Goal: Information Seeking & Learning: Learn about a topic

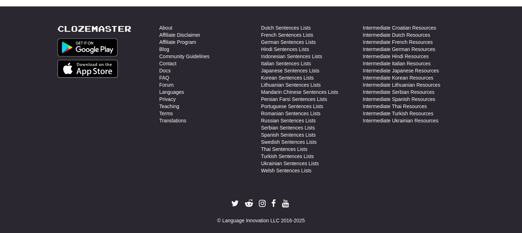
scroll to position [194, 0]
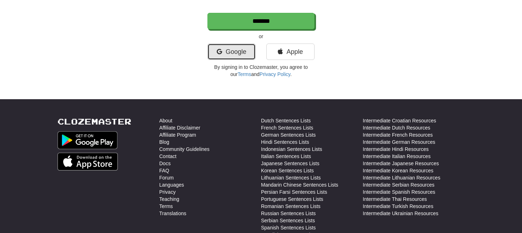
click at [225, 52] on link "Google" at bounding box center [231, 52] width 48 height 16
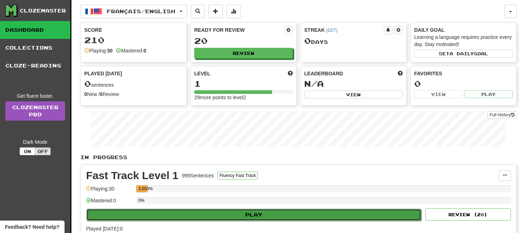
click at [219, 216] on button "Play" at bounding box center [253, 215] width 335 height 12
select select "**"
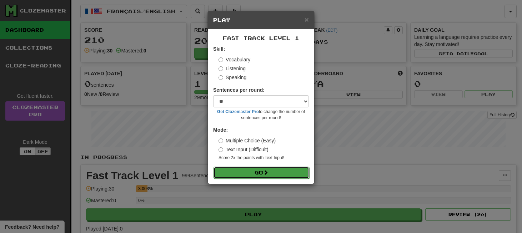
click at [268, 171] on span at bounding box center [265, 172] width 5 height 5
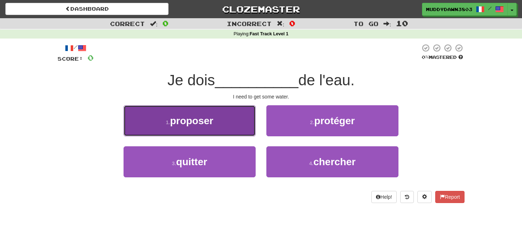
click at [240, 115] on button "1 . proposer" at bounding box center [189, 120] width 132 height 31
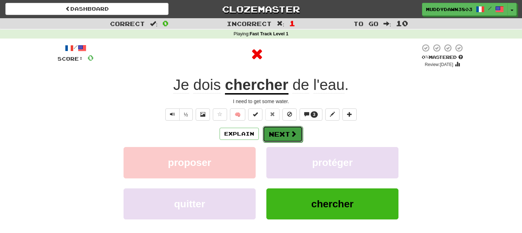
click at [285, 136] on button "Next" at bounding box center [283, 134] width 40 height 16
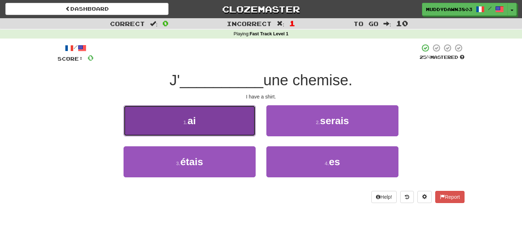
click at [239, 133] on button "1 . ai" at bounding box center [189, 120] width 132 height 31
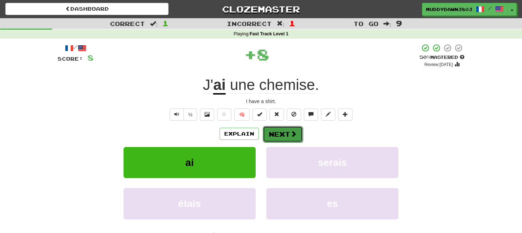
click at [278, 131] on button "Next" at bounding box center [283, 134] width 40 height 16
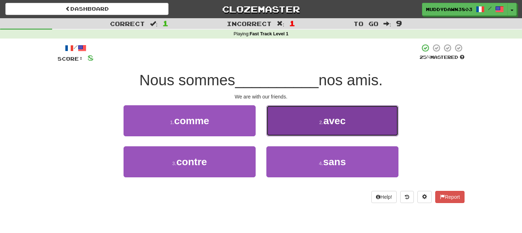
click at [324, 116] on span "avec" at bounding box center [334, 120] width 22 height 11
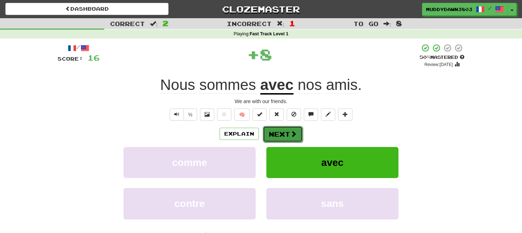
click at [283, 140] on button "Next" at bounding box center [283, 134] width 40 height 16
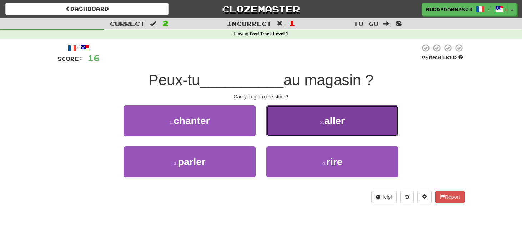
click at [292, 116] on button "2 . aller" at bounding box center [332, 120] width 132 height 31
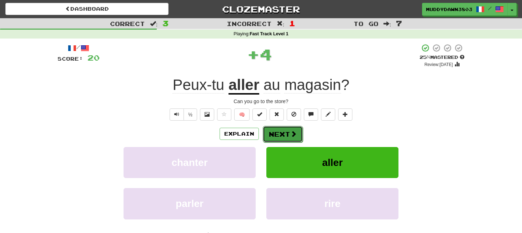
click at [290, 138] on button "Next" at bounding box center [283, 134] width 40 height 16
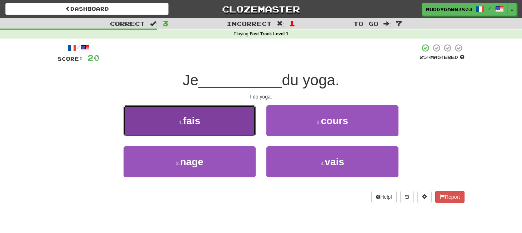
click at [231, 116] on button "1 . fais" at bounding box center [189, 120] width 132 height 31
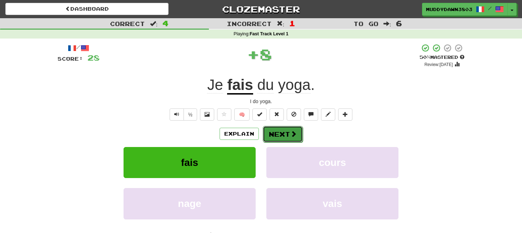
click at [279, 135] on button "Next" at bounding box center [283, 134] width 40 height 16
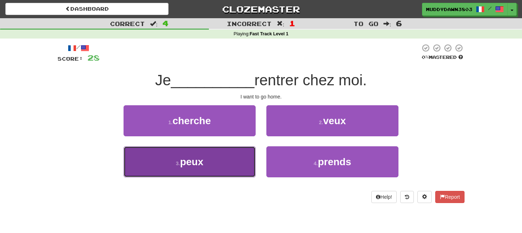
click at [215, 158] on button "3 . peux" at bounding box center [189, 161] width 132 height 31
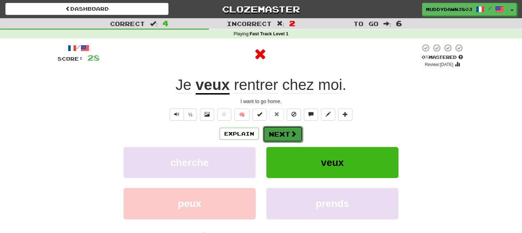
click at [278, 133] on button "Next" at bounding box center [283, 134] width 40 height 16
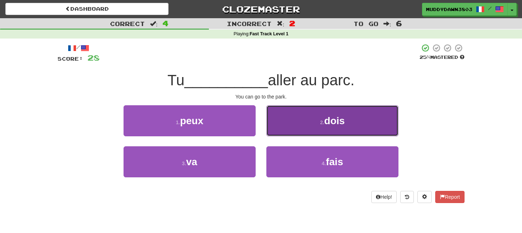
click at [295, 135] on button "2 . dois" at bounding box center [332, 120] width 132 height 31
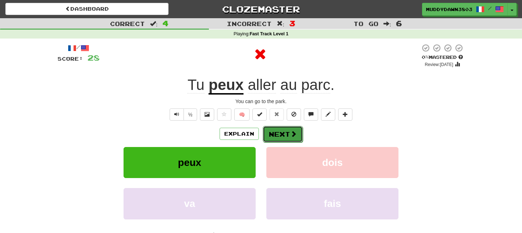
click at [286, 135] on button "Next" at bounding box center [283, 134] width 40 height 16
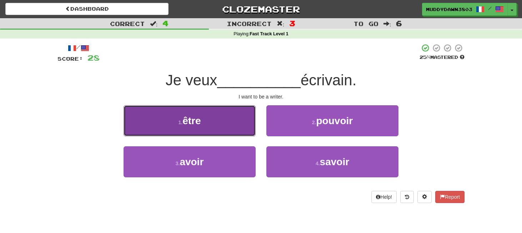
click at [248, 130] on button "1 . être" at bounding box center [189, 120] width 132 height 31
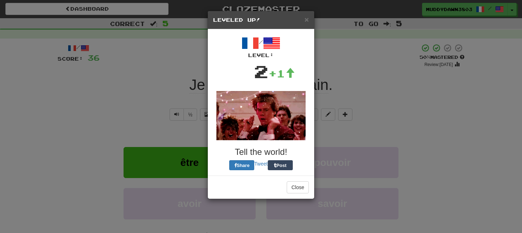
click at [283, 128] on img at bounding box center [260, 115] width 89 height 49
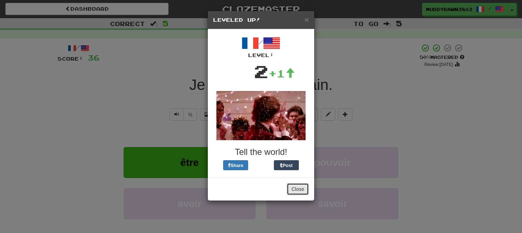
click at [297, 187] on button "Close" at bounding box center [297, 189] width 22 height 12
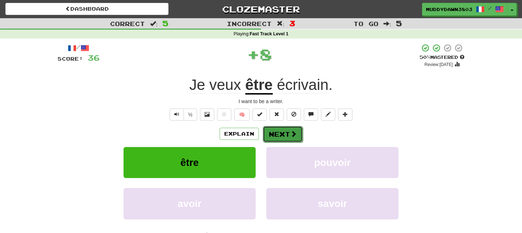
click at [275, 141] on button "Next" at bounding box center [283, 134] width 40 height 16
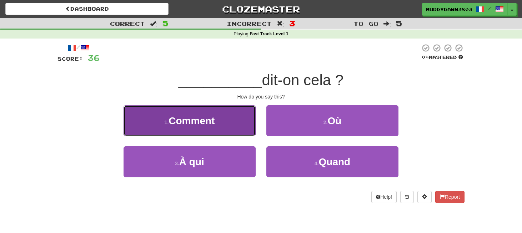
click at [219, 121] on button "1 . Comment" at bounding box center [189, 120] width 132 height 31
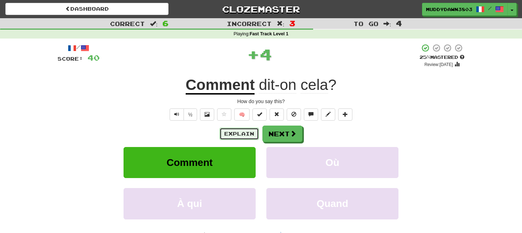
click at [257, 136] on button "Explain" at bounding box center [238, 134] width 39 height 12
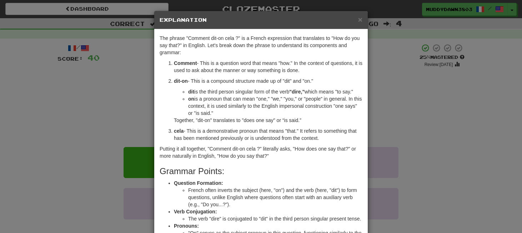
click at [421, 73] on div "× Explanation The phrase "Comment dit-on cela ?" is a French expression that tr…" at bounding box center [261, 116] width 522 height 233
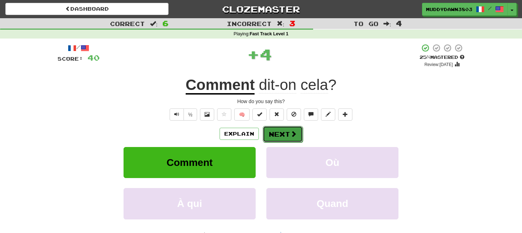
click at [294, 126] on button "Next" at bounding box center [283, 134] width 40 height 16
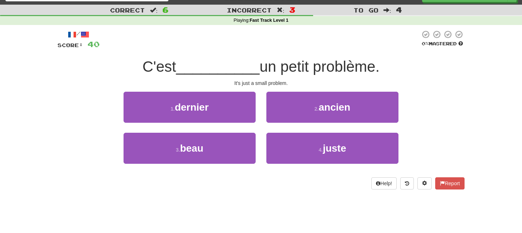
scroll to position [14, 0]
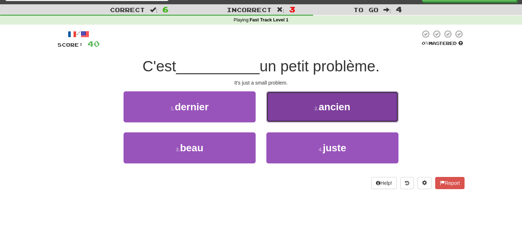
click at [330, 122] on button "2 . ancien" at bounding box center [332, 106] width 132 height 31
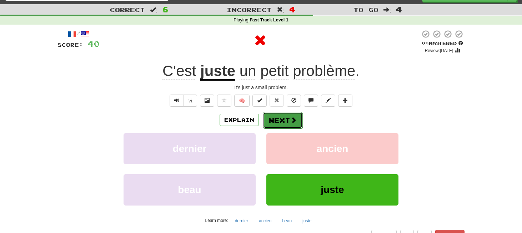
click at [294, 120] on span at bounding box center [293, 120] width 6 height 6
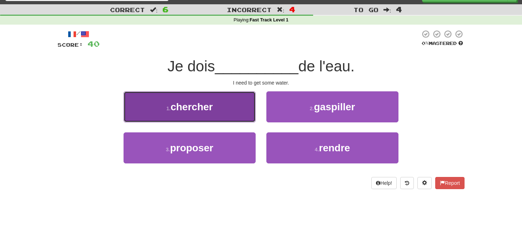
click at [225, 112] on button "1 . chercher" at bounding box center [189, 106] width 132 height 31
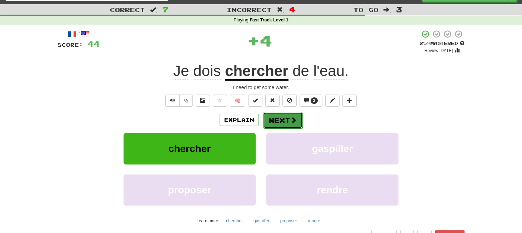
click at [274, 123] on button "Next" at bounding box center [283, 120] width 40 height 16
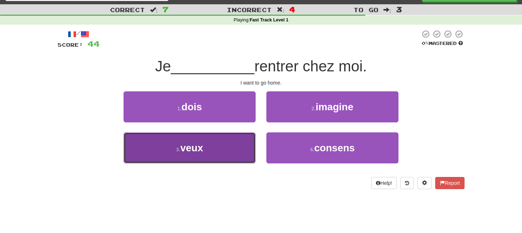
click at [224, 157] on button "3 . veux" at bounding box center [189, 147] width 132 height 31
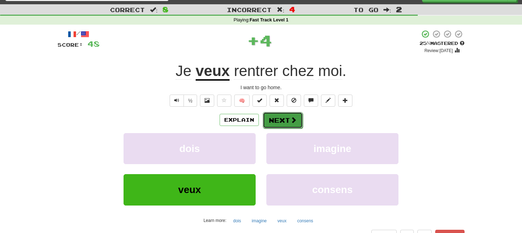
click at [280, 123] on button "Next" at bounding box center [283, 120] width 40 height 16
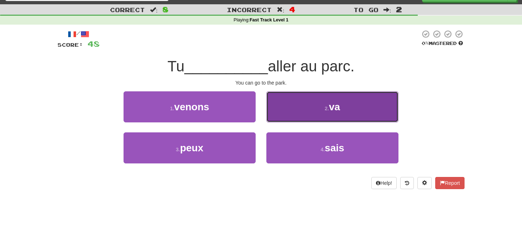
click at [304, 106] on button "2 . va" at bounding box center [332, 106] width 132 height 31
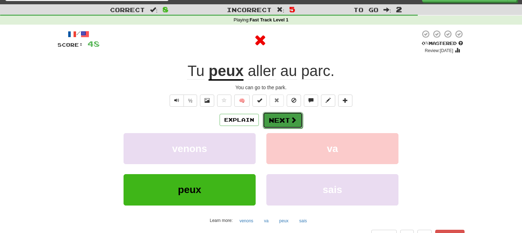
click at [282, 121] on button "Next" at bounding box center [283, 120] width 40 height 16
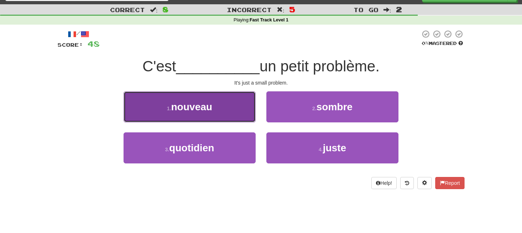
click at [207, 109] on span "nouveau" at bounding box center [191, 106] width 41 height 11
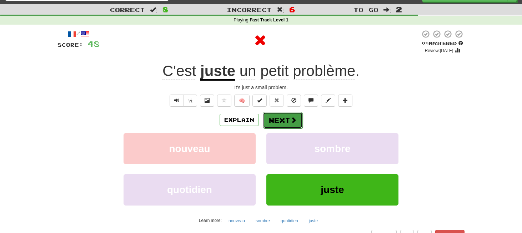
click at [268, 124] on button "Next" at bounding box center [283, 120] width 40 height 16
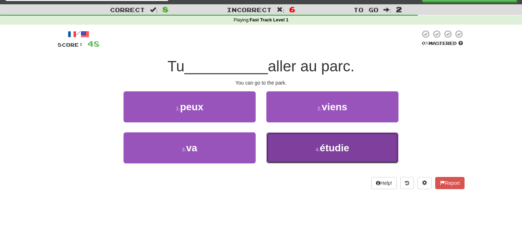
click at [298, 145] on button "4 . étudie" at bounding box center [332, 147] width 132 height 31
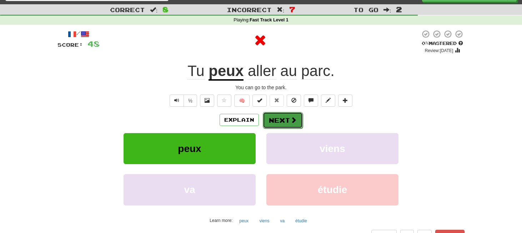
click at [282, 119] on button "Next" at bounding box center [283, 120] width 40 height 16
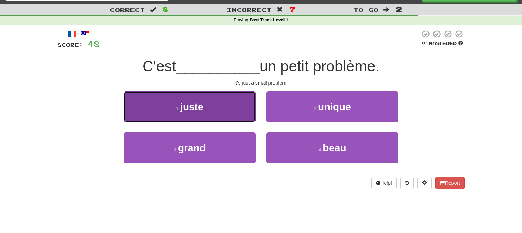
click at [237, 113] on button "1 . juste" at bounding box center [189, 106] width 132 height 31
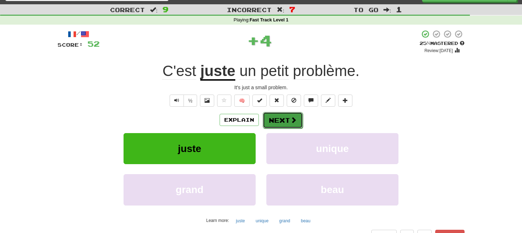
click at [276, 118] on button "Next" at bounding box center [283, 120] width 40 height 16
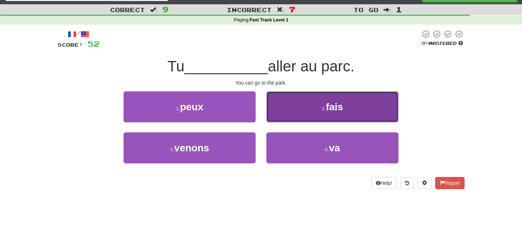
click at [292, 113] on button "2 . fais" at bounding box center [332, 106] width 132 height 31
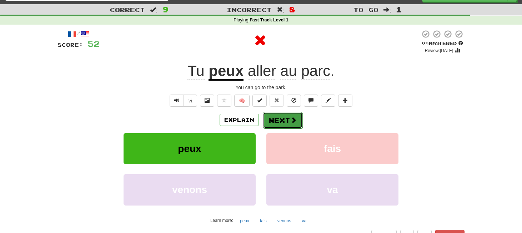
click at [273, 118] on button "Next" at bounding box center [283, 120] width 40 height 16
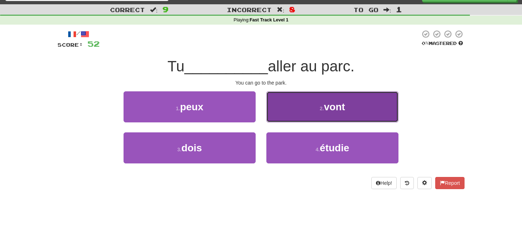
click at [313, 104] on button "2 . vont" at bounding box center [332, 106] width 132 height 31
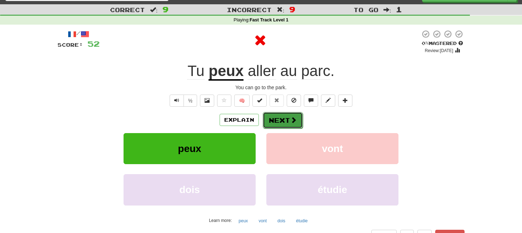
click at [285, 115] on button "Next" at bounding box center [283, 120] width 40 height 16
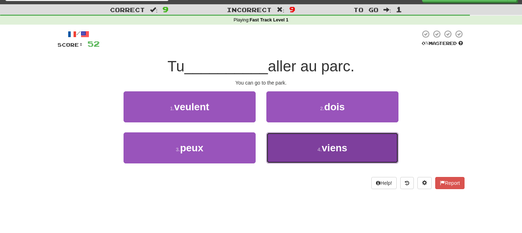
click at [290, 141] on button "4 . viens" at bounding box center [332, 147] width 132 height 31
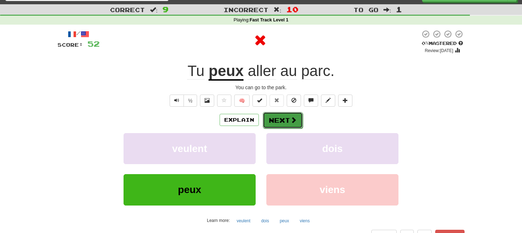
click at [277, 116] on button "Next" at bounding box center [283, 120] width 40 height 16
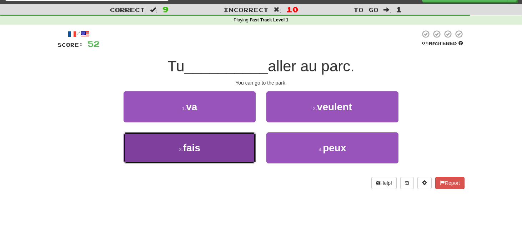
click at [230, 137] on button "3 . fais" at bounding box center [189, 147] width 132 height 31
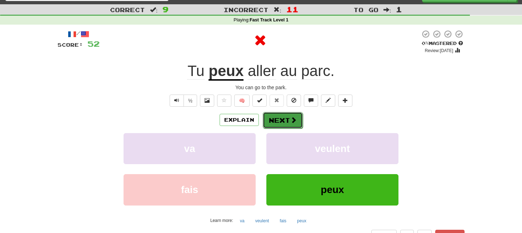
click at [295, 117] on span at bounding box center [293, 120] width 6 height 6
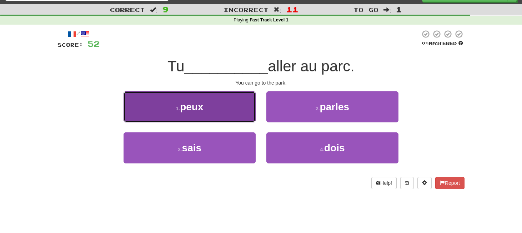
click at [213, 118] on button "1 . peux" at bounding box center [189, 106] width 132 height 31
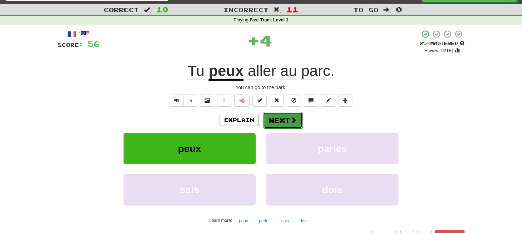
click at [270, 126] on button "Next" at bounding box center [283, 120] width 40 height 16
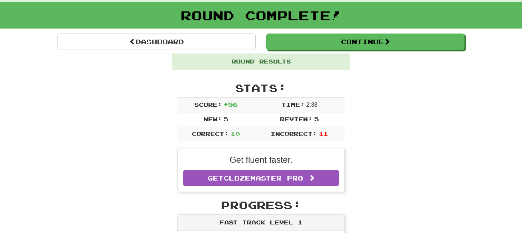
scroll to position [39, 0]
